Goal: Information Seeking & Learning: Learn about a topic

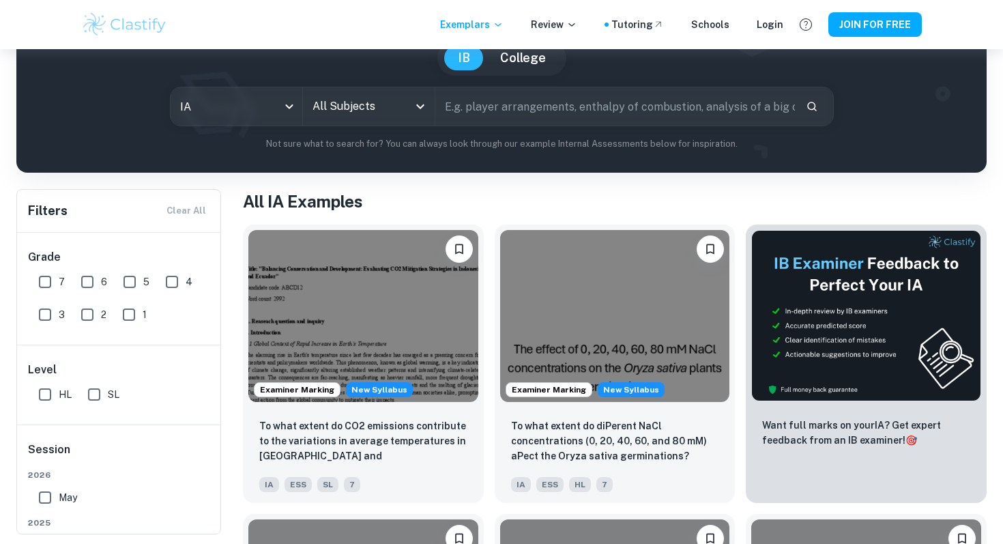
scroll to position [135, 0]
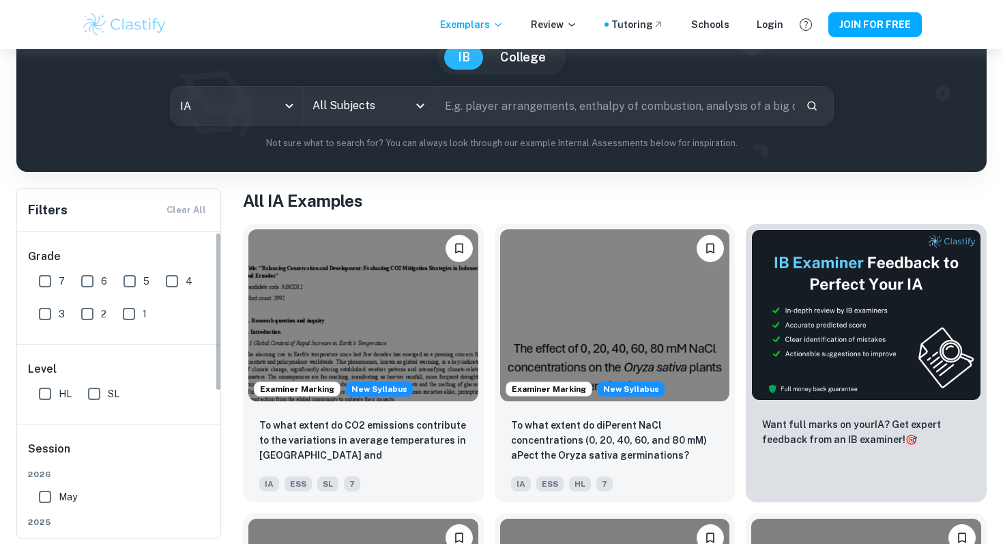
click at [50, 387] on input "HL" at bounding box center [44, 393] width 27 height 27
checkbox input "true"
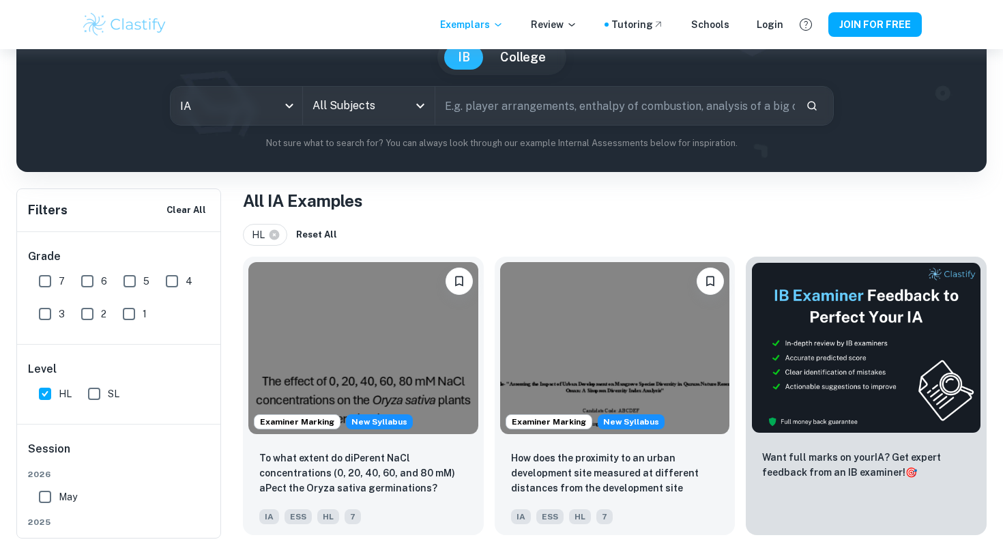
click at [43, 281] on input "7" at bounding box center [44, 281] width 27 height 27
checkbox input "true"
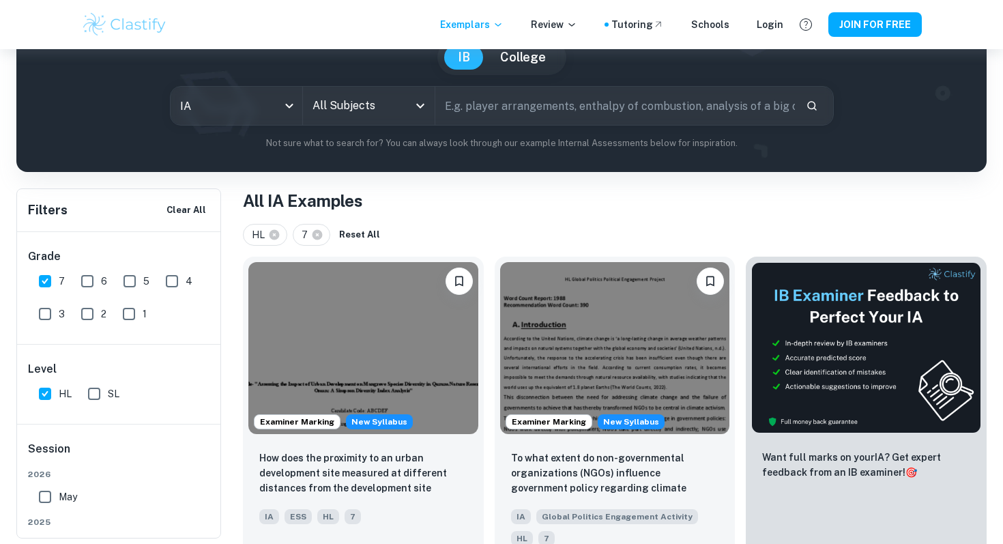
click at [356, 106] on input "All Subjects" at bounding box center [358, 106] width 99 height 26
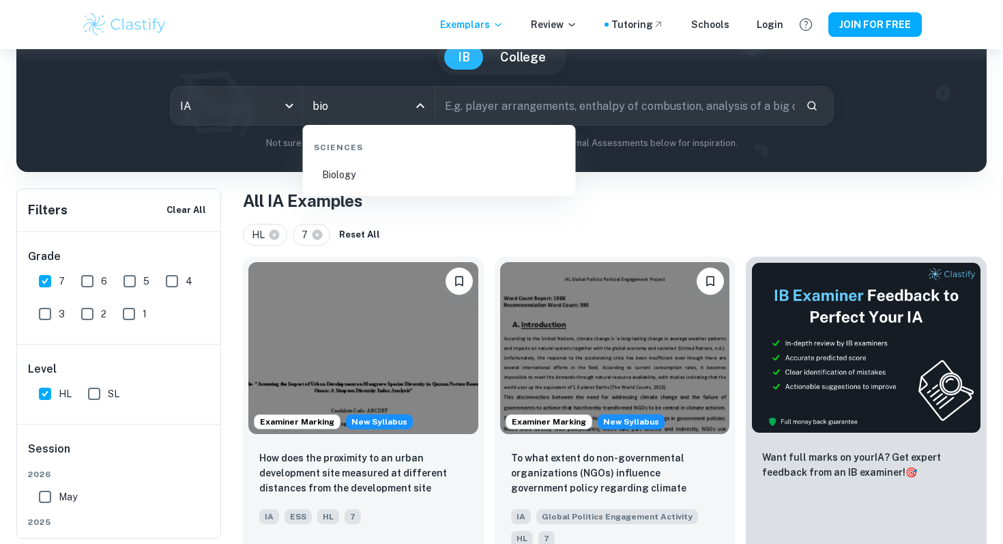
type input "biol"
click at [359, 181] on li "Biology" at bounding box center [440, 174] width 262 height 31
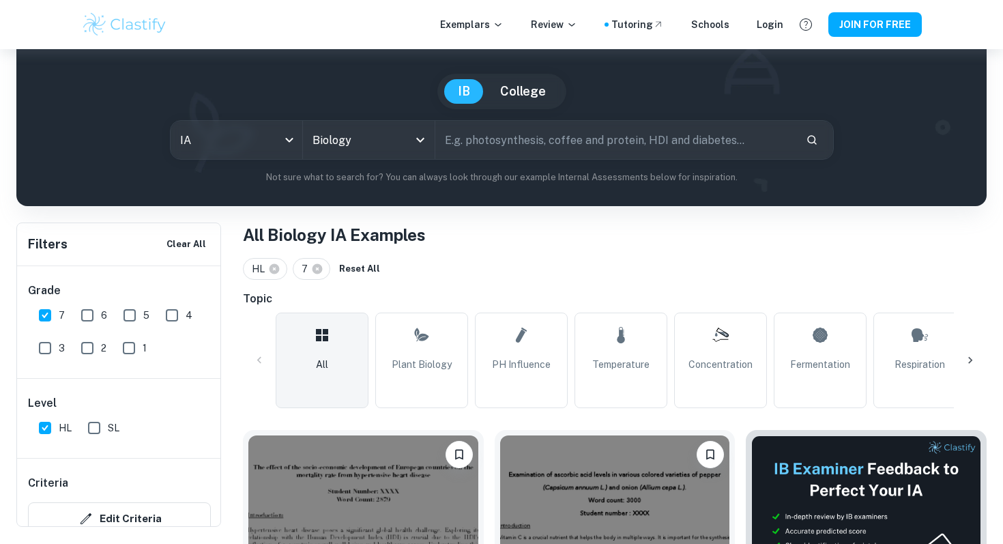
scroll to position [89, 0]
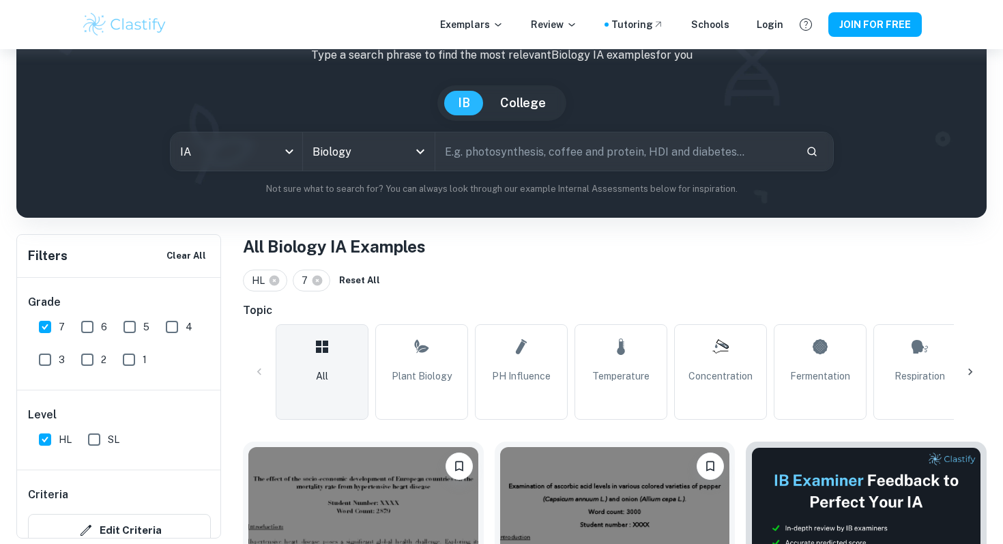
click at [502, 152] on input "text" at bounding box center [615, 151] width 360 height 38
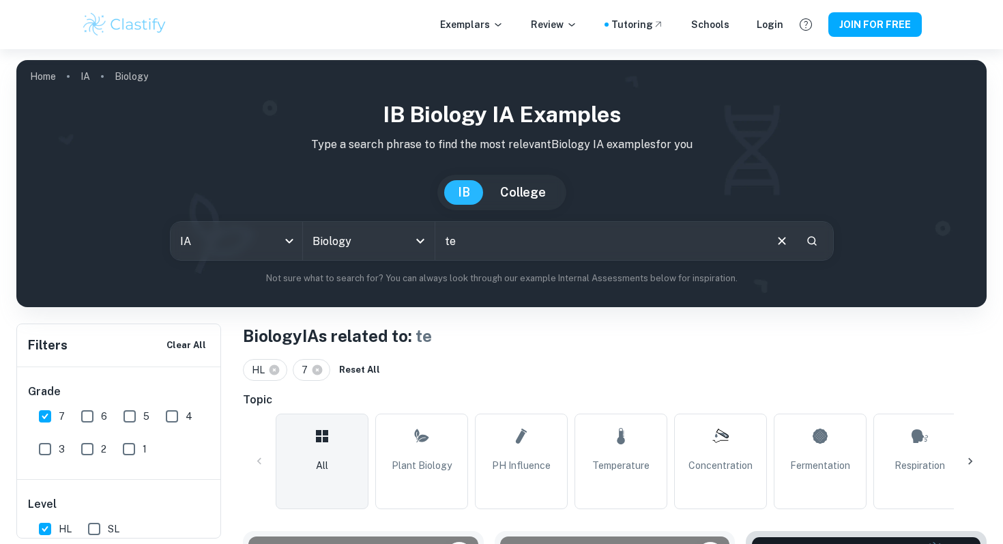
click at [484, 239] on input "te" at bounding box center [599, 241] width 328 height 38
type input "tea"
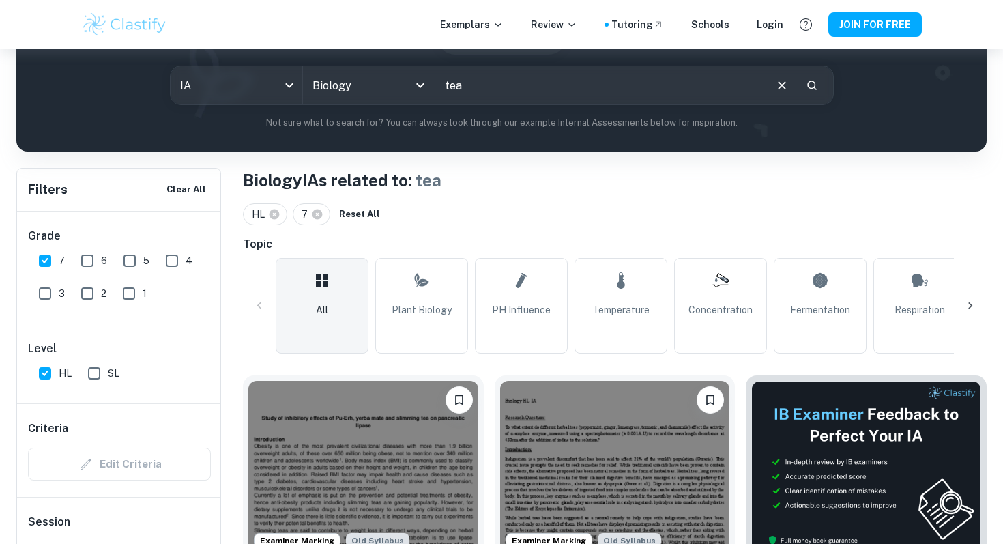
scroll to position [354, 0]
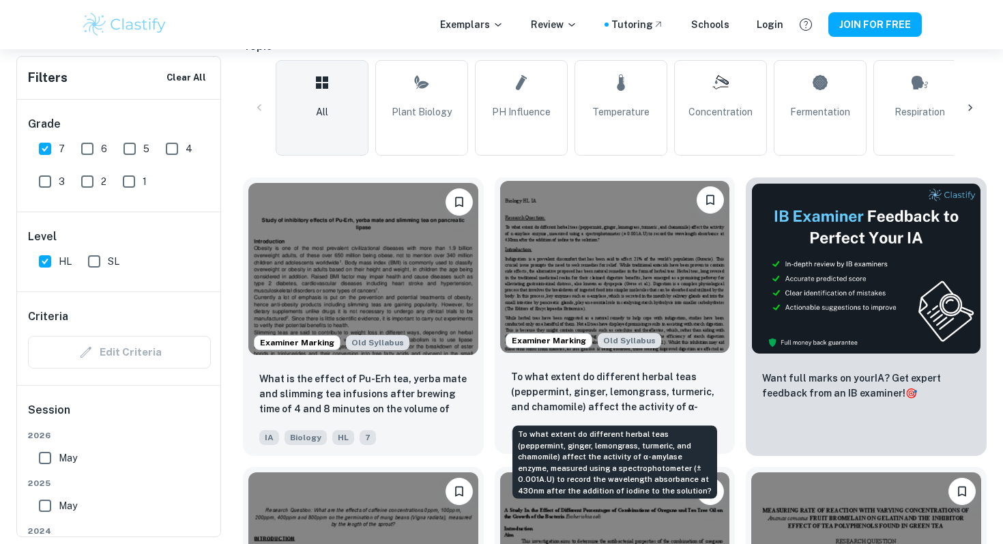
click at [588, 390] on p "To what extent do different herbal teas (peppermint, ginger, lemongrass, turmer…" at bounding box center [615, 392] width 208 height 46
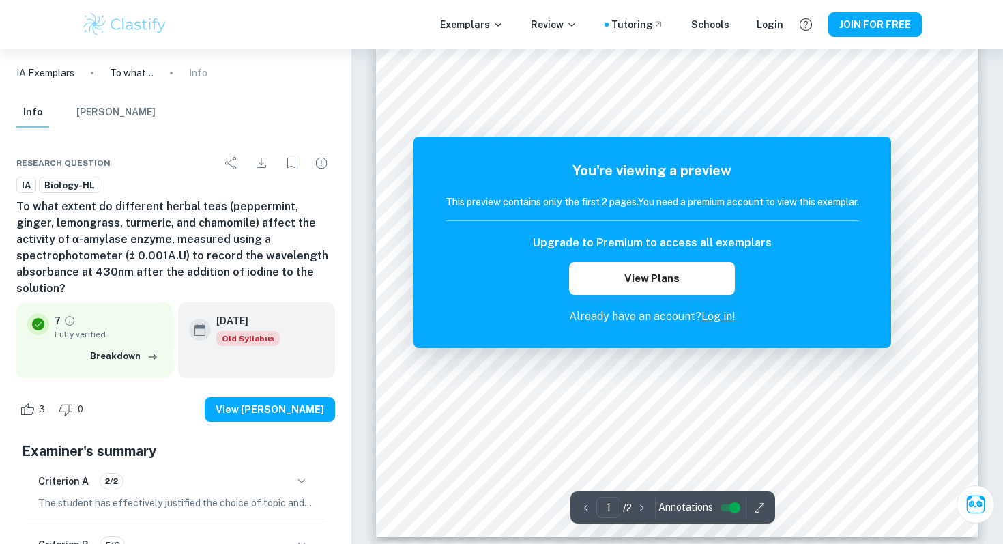
scroll to position [659, 0]
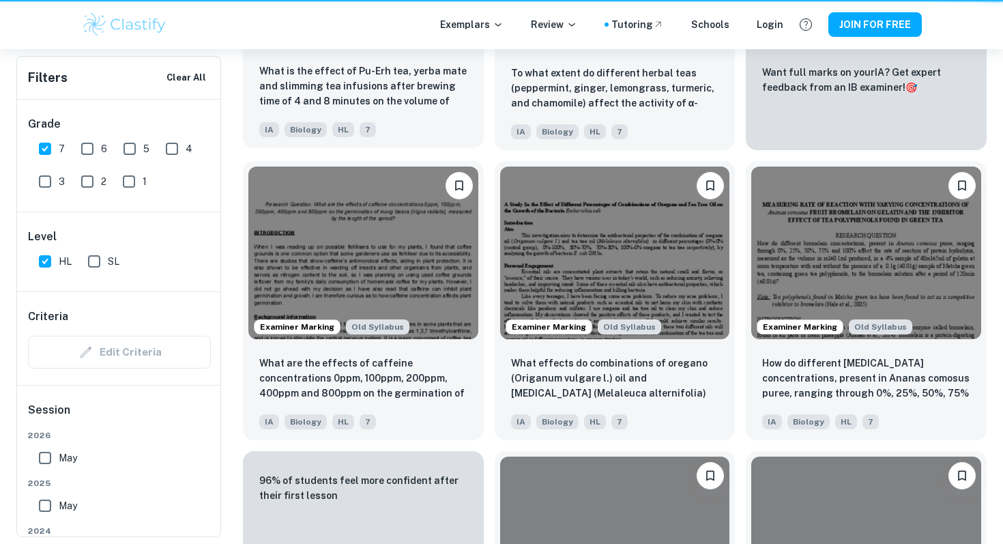
scroll to position [354, 0]
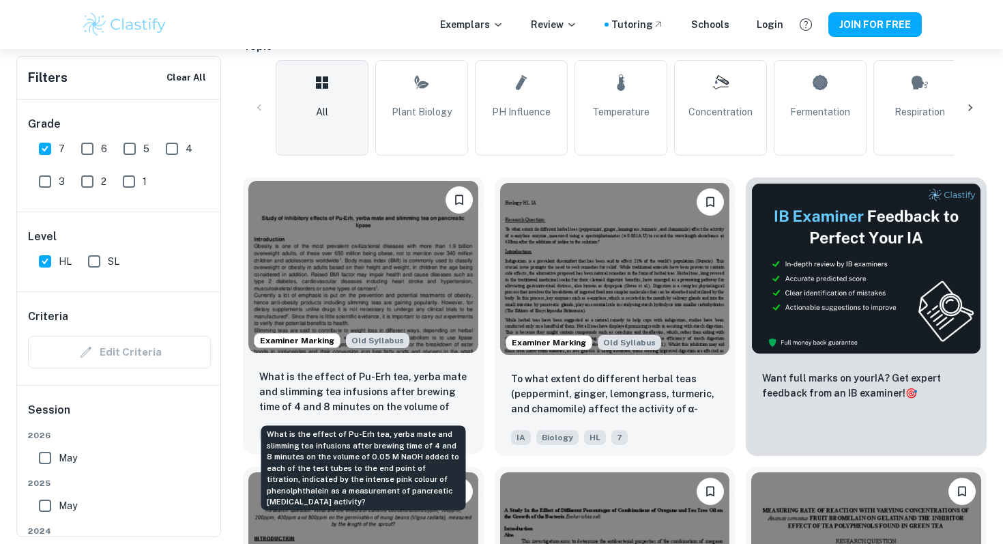
click at [382, 403] on p "What is the effect of Pu-Erh tea, yerba mate and slimming tea infusions after b…" at bounding box center [363, 392] width 208 height 46
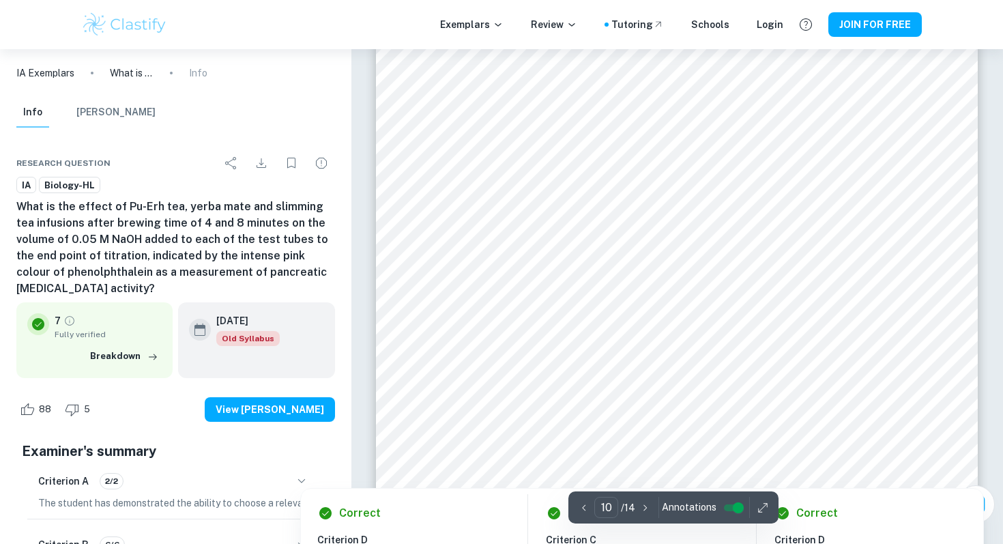
scroll to position [8025, 0]
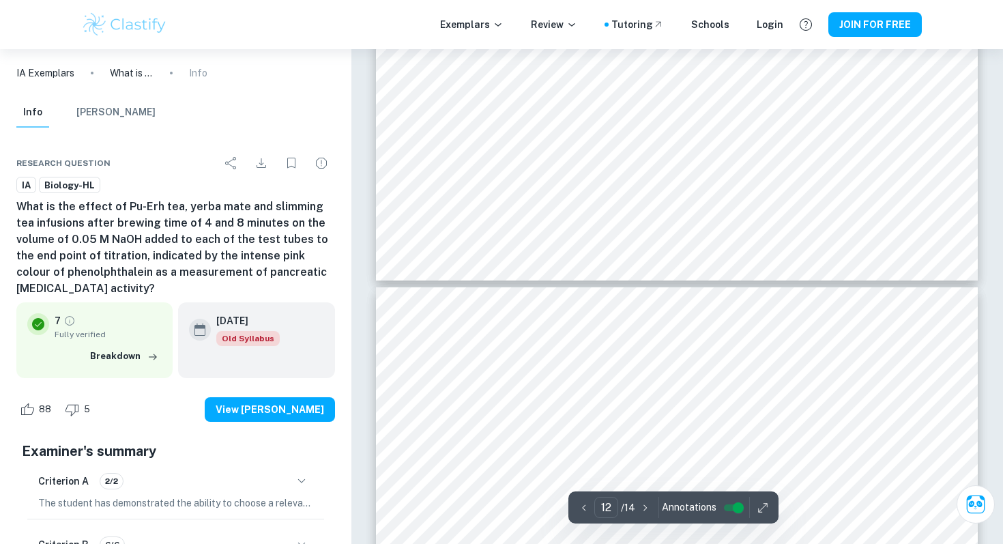
type input "13"
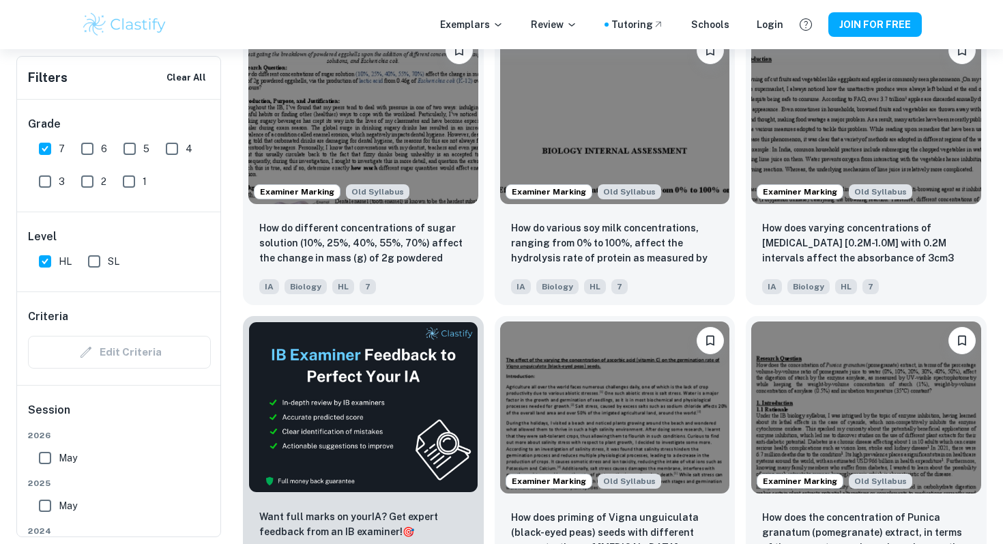
scroll to position [1954, 0]
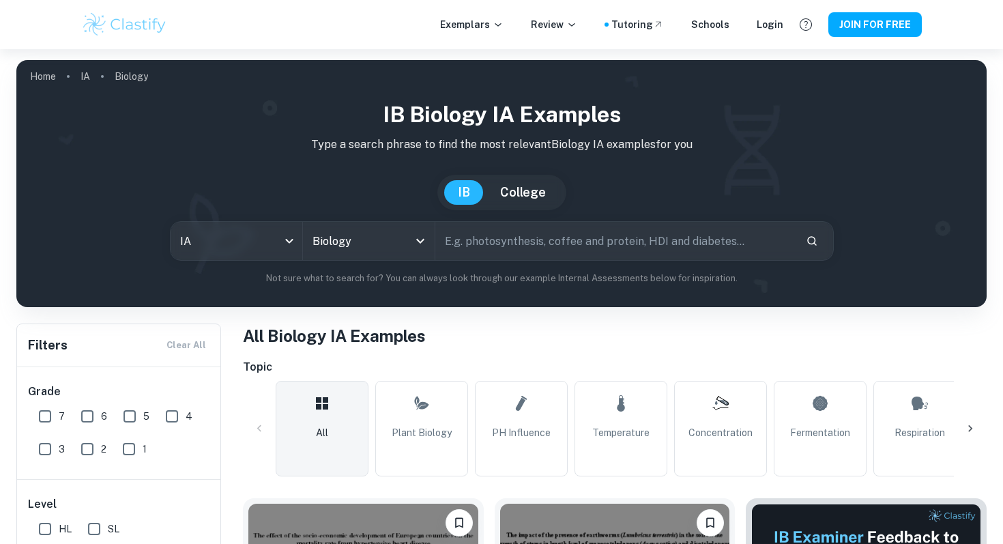
scroll to position [521, 0]
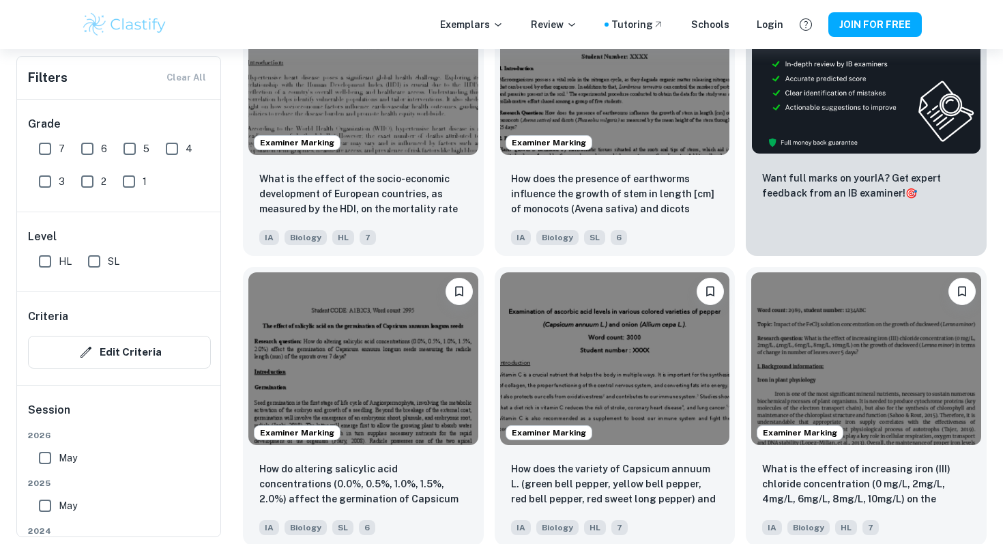
click at [40, 154] on input "7" at bounding box center [44, 148] width 27 height 27
checkbox input "true"
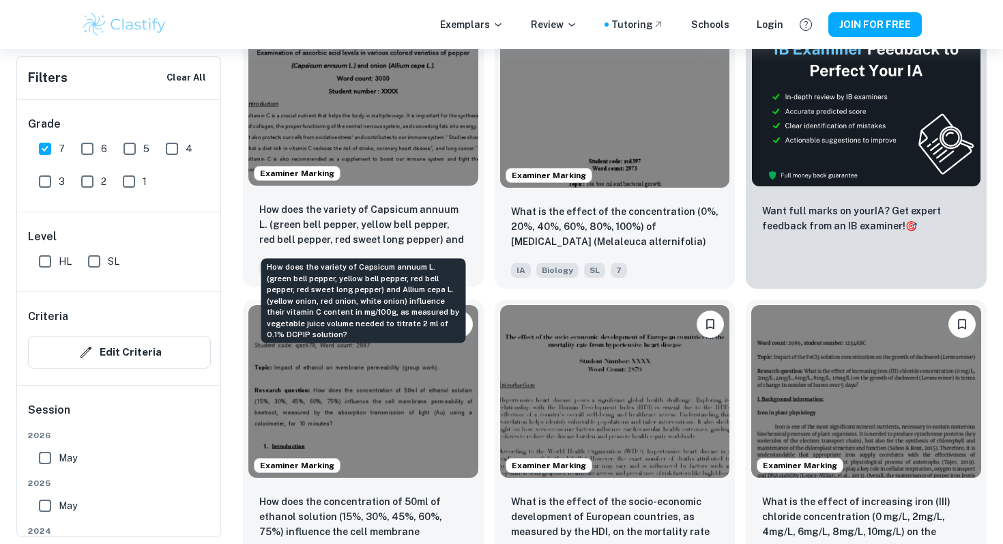
click at [371, 235] on p "How does the variety of Capsicum annuum L. (green bell pepper, yellow bell pepp…" at bounding box center [363, 225] width 208 height 46
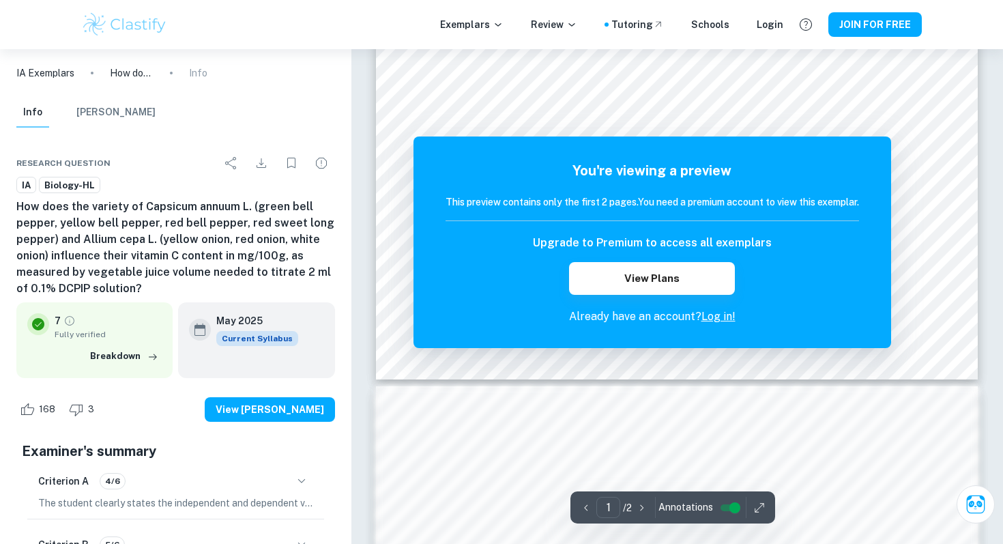
scroll to position [1323, 0]
